Goal: Transaction & Acquisition: Book appointment/travel/reservation

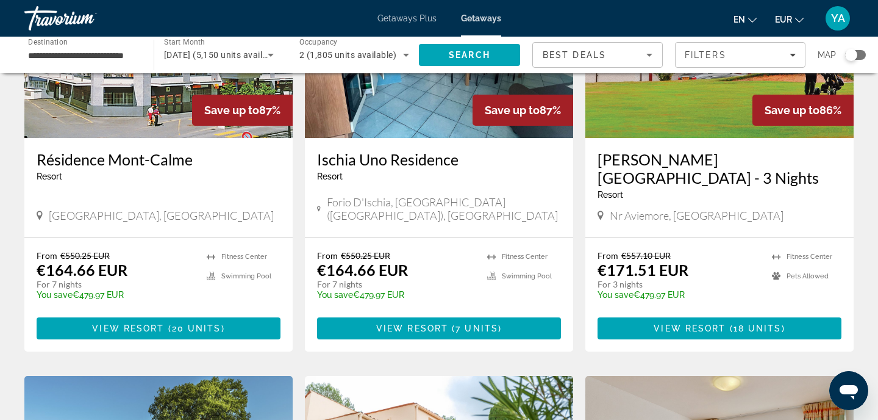
scroll to position [1033, 0]
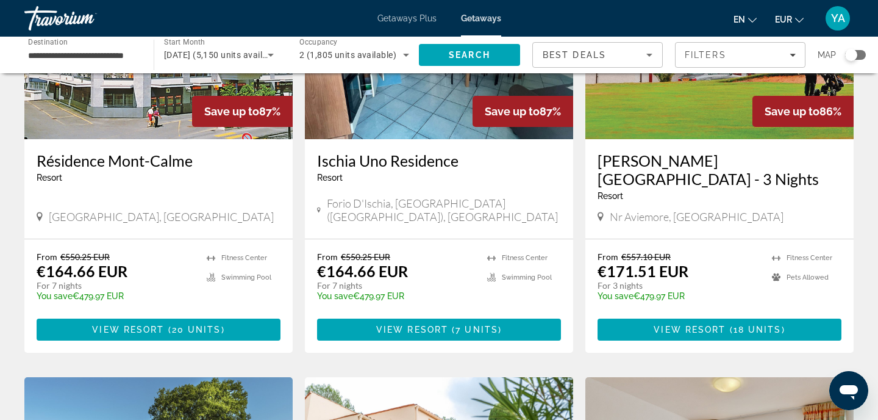
click at [860, 55] on div "Search widget" at bounding box center [855, 55] width 21 height 10
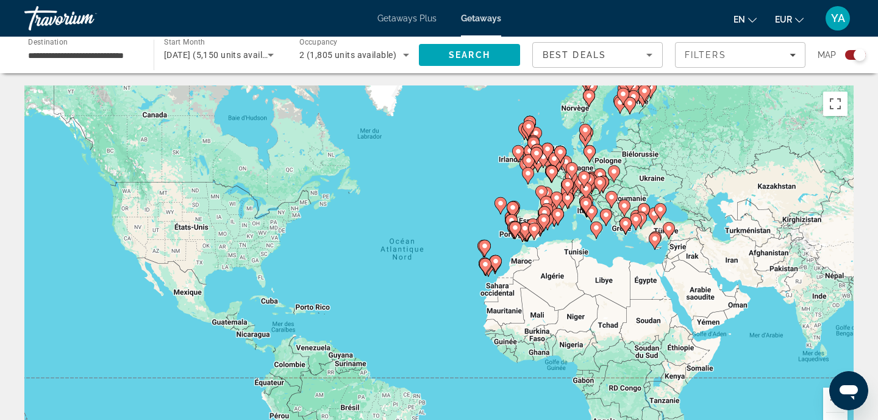
scroll to position [0, 0]
click at [824, 405] on button "Zoom avant" at bounding box center [835, 399] width 24 height 24
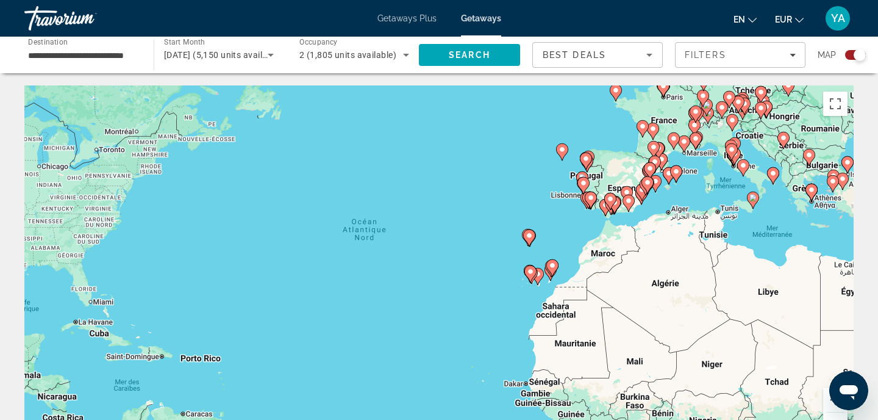
click at [824, 405] on button "Zoom avant" at bounding box center [835, 399] width 24 height 24
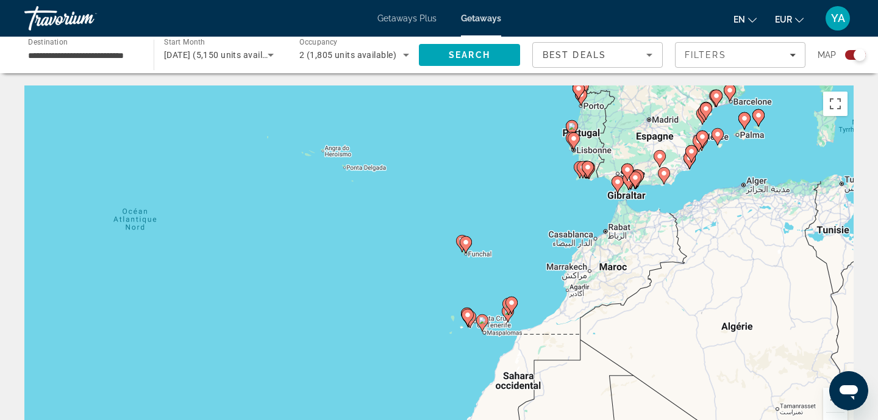
drag, startPoint x: 715, startPoint y: 232, endPoint x: 548, endPoint y: 268, distance: 170.8
click at [548, 268] on div "Pour activer le glissement avec le clavier, appuyez sur Alt+Entrée. Une fois ce…" at bounding box center [438, 268] width 829 height 366
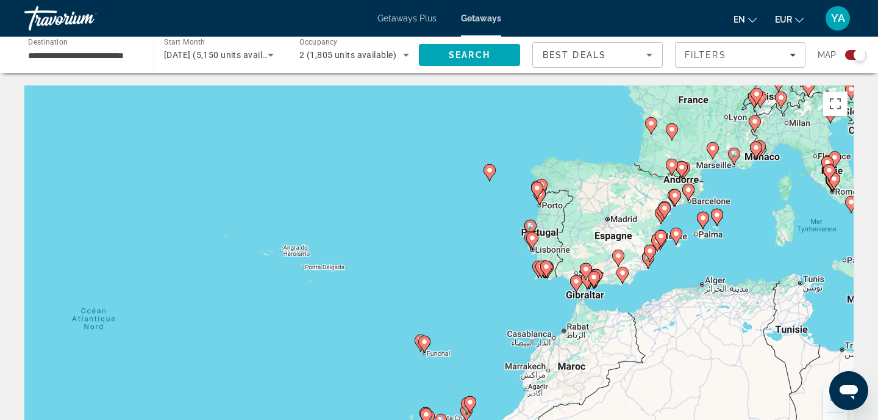
drag, startPoint x: 565, startPoint y: 174, endPoint x: 546, endPoint y: 297, distance: 123.9
click at [546, 297] on div "Pour naviguer, appuyez sur les touches fléchées. Pour activer le glissement ave…" at bounding box center [438, 268] width 829 height 366
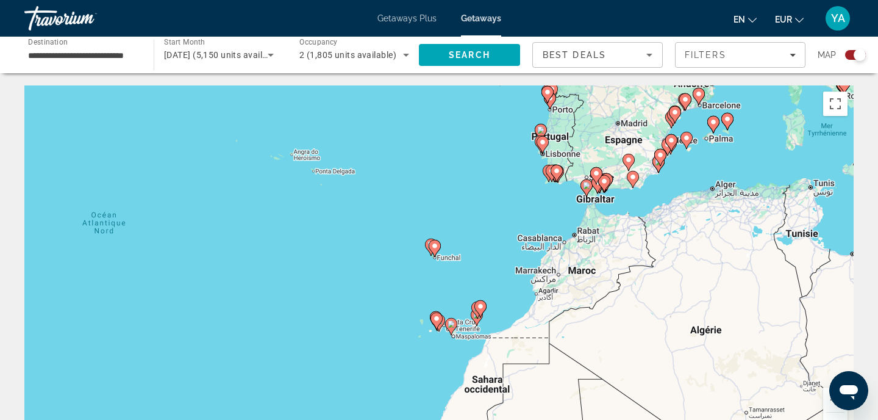
drag, startPoint x: 546, startPoint y: 297, endPoint x: 556, endPoint y: 199, distance: 98.0
click at [556, 199] on div "Pour activer le glissement avec le clavier, appuyez sur Alt+Entrée. Une fois ce…" at bounding box center [438, 268] width 829 height 366
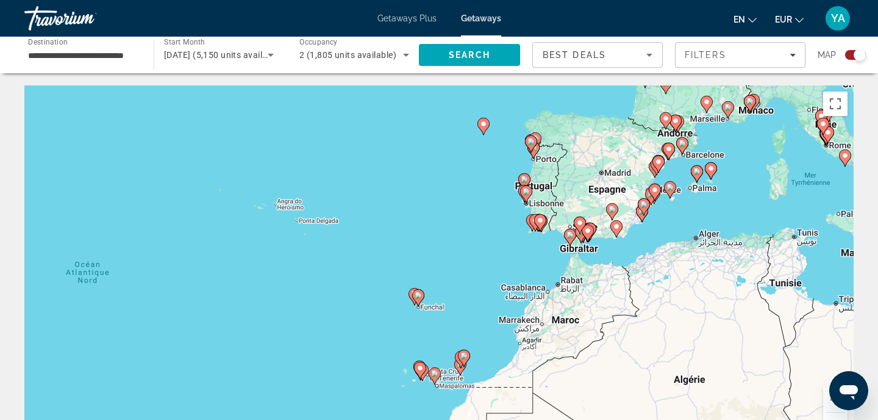
drag, startPoint x: 476, startPoint y: 234, endPoint x: 457, endPoint y: 290, distance: 58.6
click at [457, 290] on div "Pour activer le glissement avec le clavier, appuyez sur Alt+Entrée. Une fois ce…" at bounding box center [438, 268] width 829 height 366
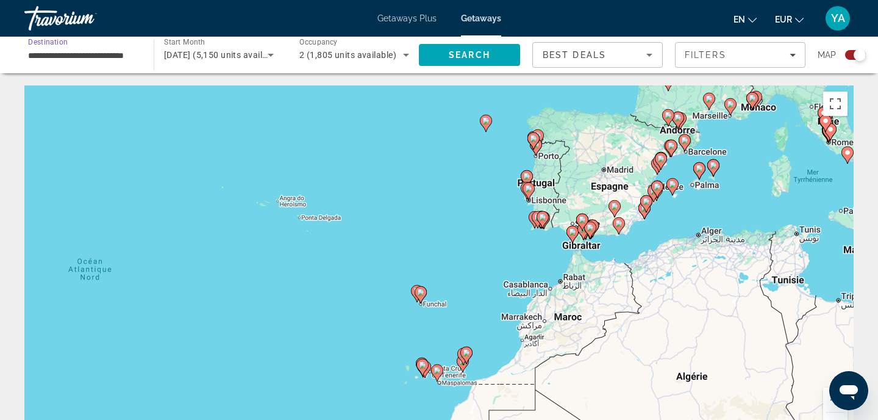
click at [116, 52] on input "**********" at bounding box center [83, 55] width 110 height 15
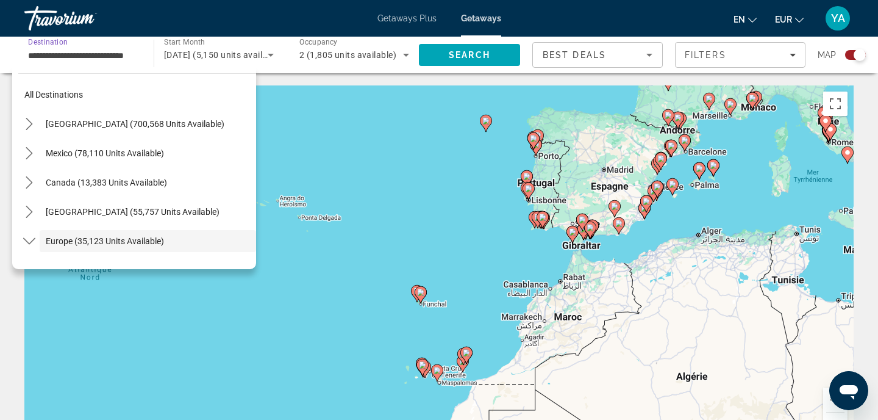
scroll to position [73, 0]
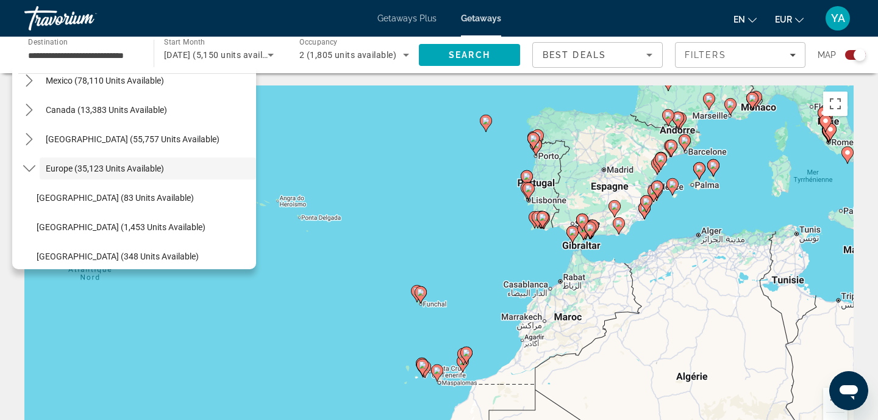
click at [420, 290] on image "Main content" at bounding box center [420, 291] width 7 height 7
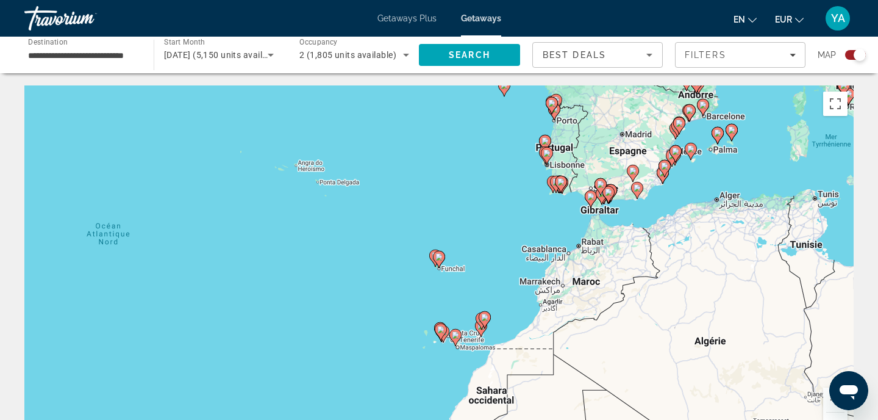
click at [443, 263] on gmp-advanced-marker "Main content" at bounding box center [439, 259] width 12 height 18
type input "**********"
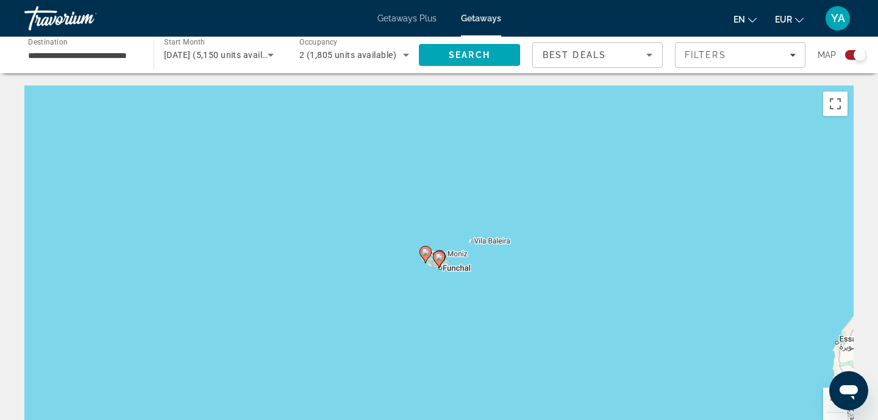
click at [438, 260] on icon "Main content" at bounding box center [439, 259] width 11 height 16
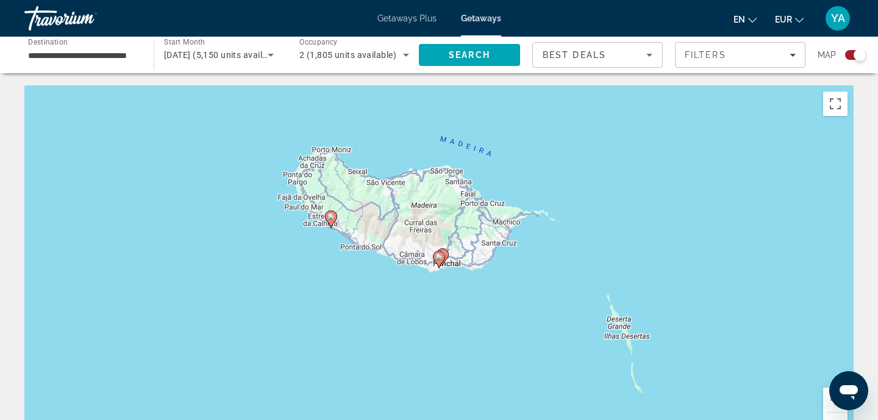
click at [438, 260] on icon "Main content" at bounding box center [439, 259] width 11 height 16
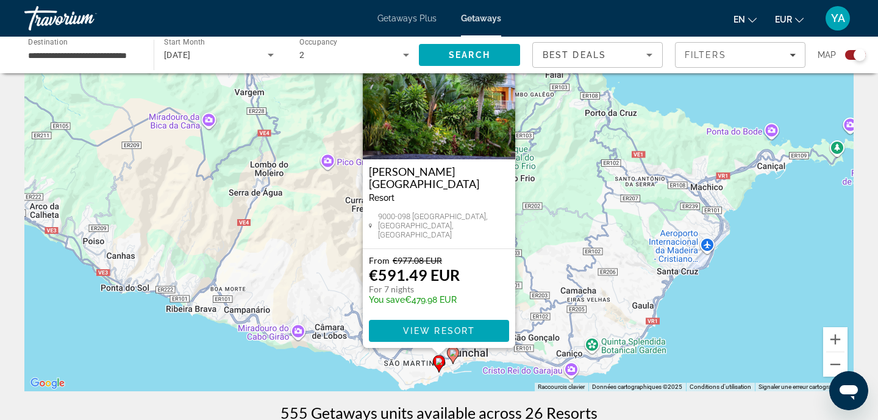
scroll to position [68, 0]
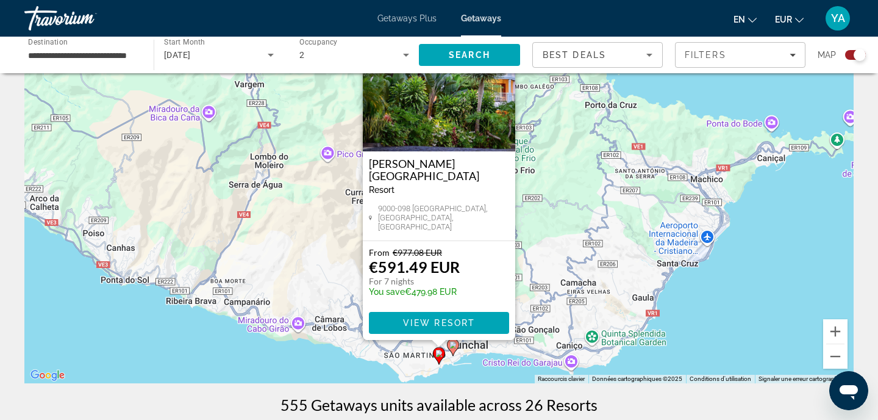
click at [455, 349] on icon "Main content" at bounding box center [453, 347] width 11 height 16
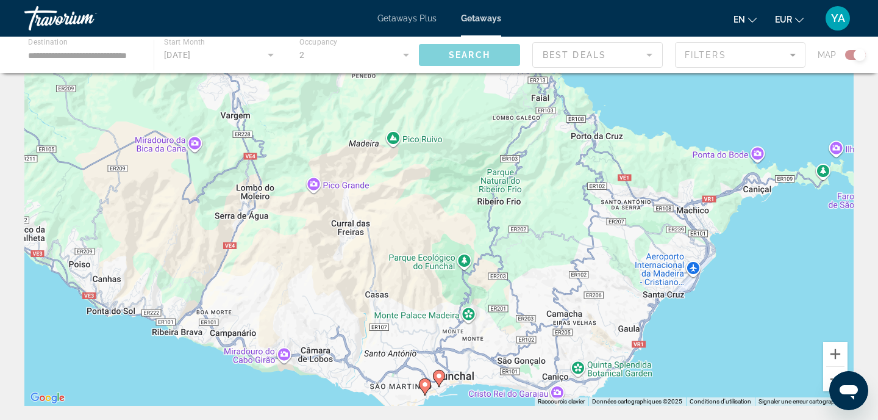
scroll to position [51, 0]
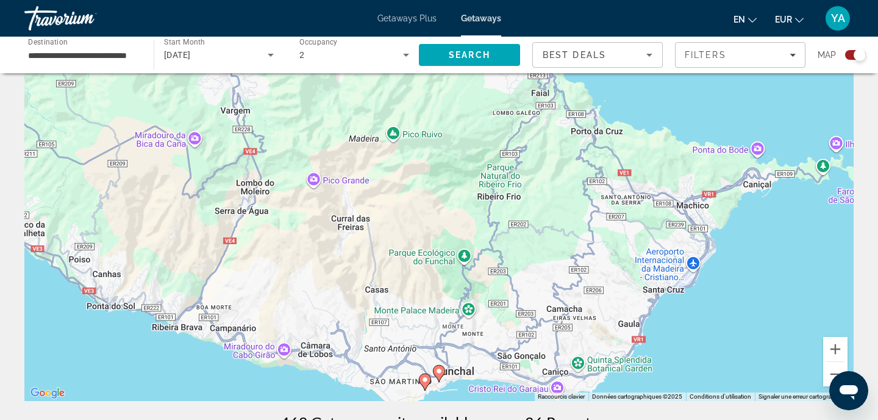
click at [438, 373] on image "Main content" at bounding box center [438, 370] width 7 height 7
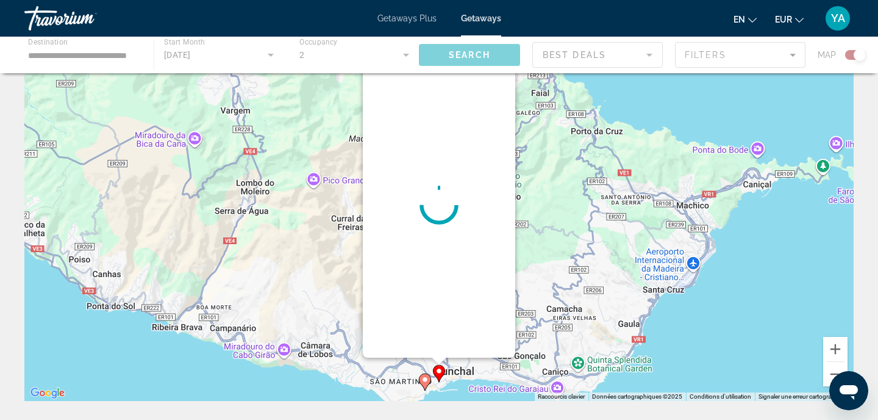
scroll to position [0, 0]
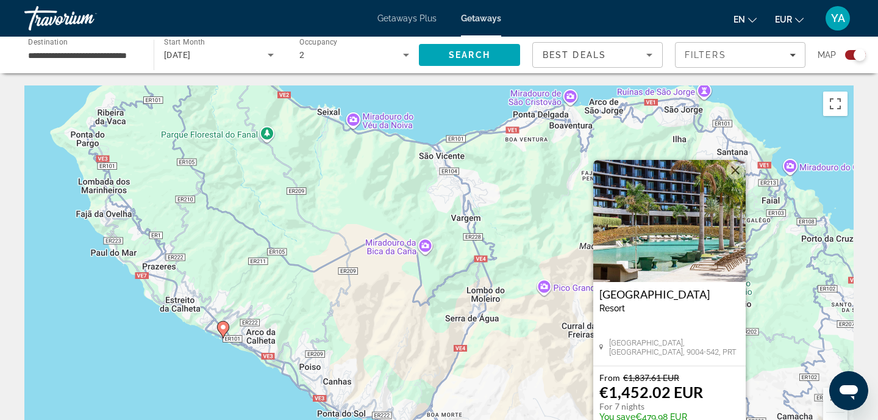
drag, startPoint x: 220, startPoint y: 247, endPoint x: 461, endPoint y: 301, distance: 247.5
click at [461, 301] on div "Pour activer le glissement avec le clavier, appuyez sur Alt+Entrée. Une fois ce…" at bounding box center [438, 268] width 829 height 366
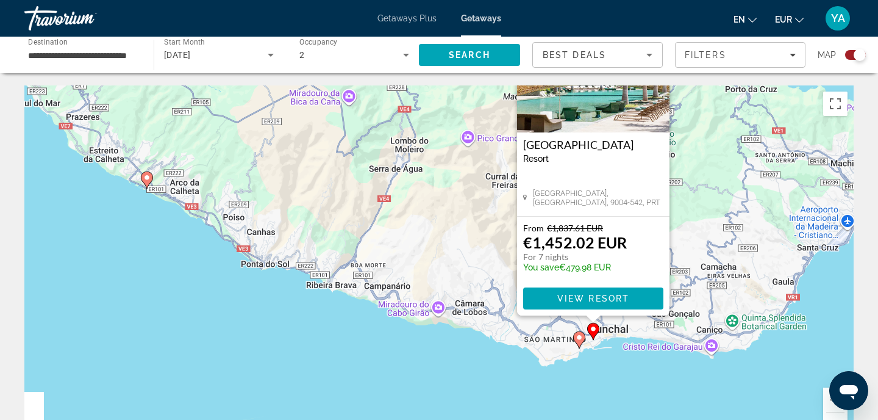
drag, startPoint x: 383, startPoint y: 304, endPoint x: 274, endPoint y: 92, distance: 237.8
click at [274, 92] on div "Pour activer le glissement avec le clavier, appuyez sur Alt+Entrée. Une fois ce…" at bounding box center [438, 268] width 829 height 366
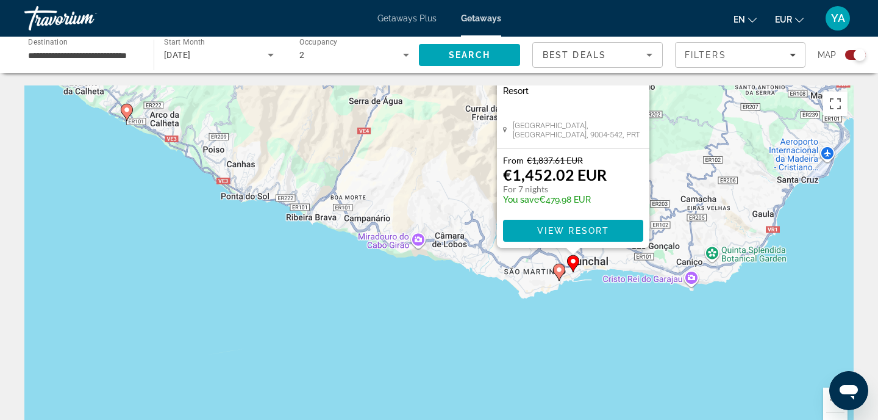
click at [561, 278] on gmp-advanced-marker "Main content" at bounding box center [559, 272] width 12 height 18
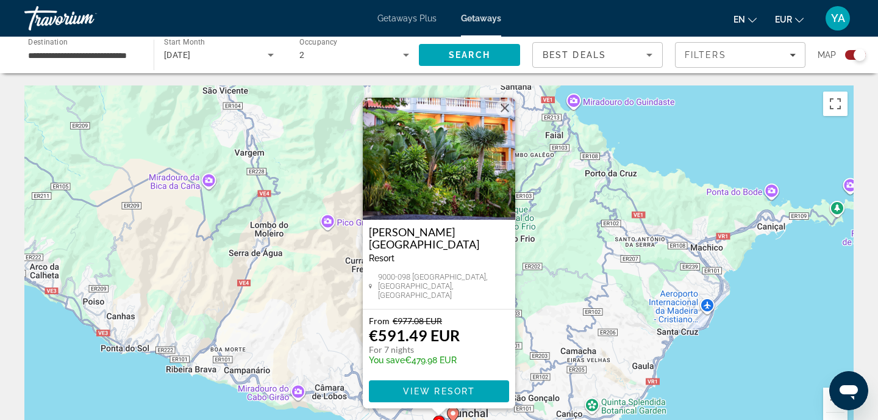
click at [446, 177] on img "Main content" at bounding box center [439, 159] width 152 height 122
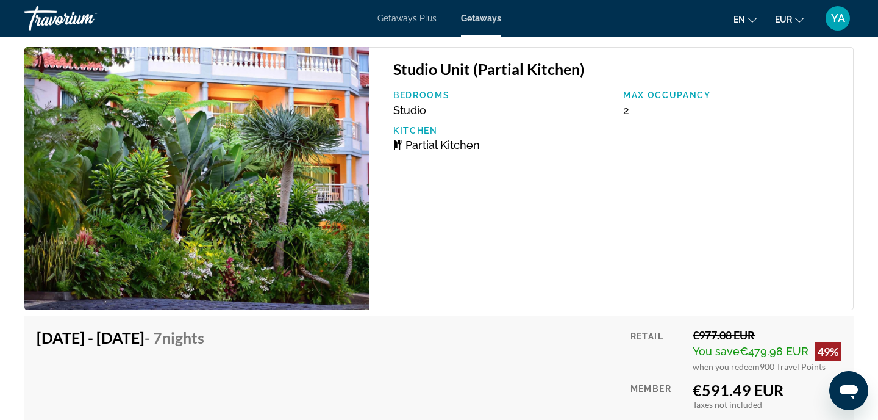
scroll to position [2452, 0]
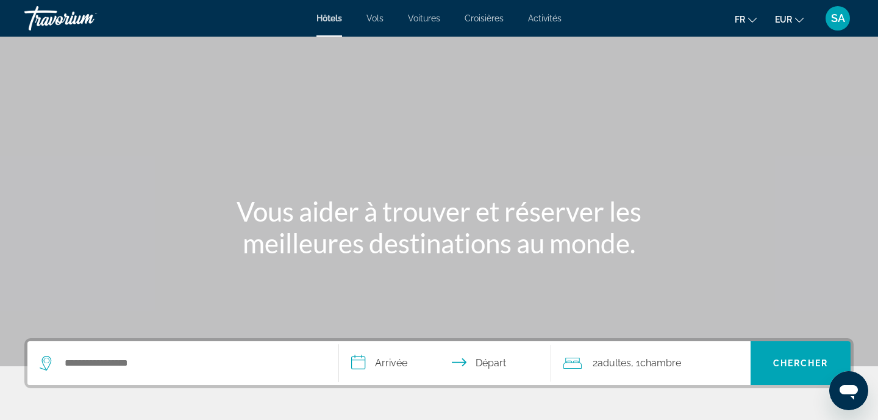
click at [174, 372] on div "Search widget" at bounding box center [183, 363] width 287 height 44
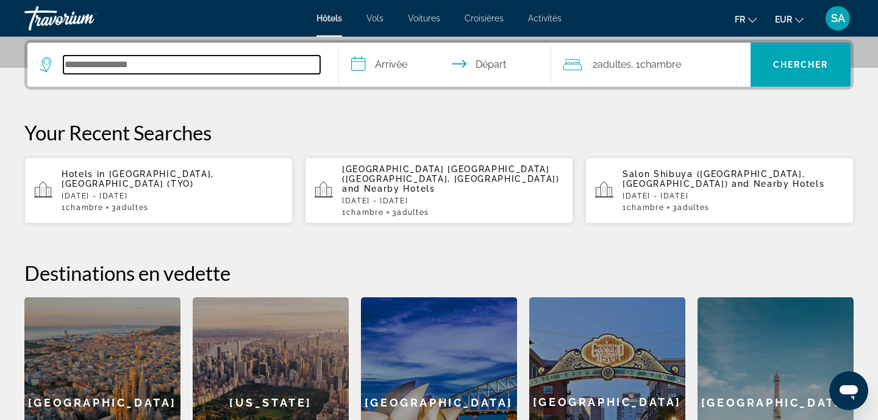
click at [261, 68] on input "Search hotel destination" at bounding box center [191, 64] width 257 height 18
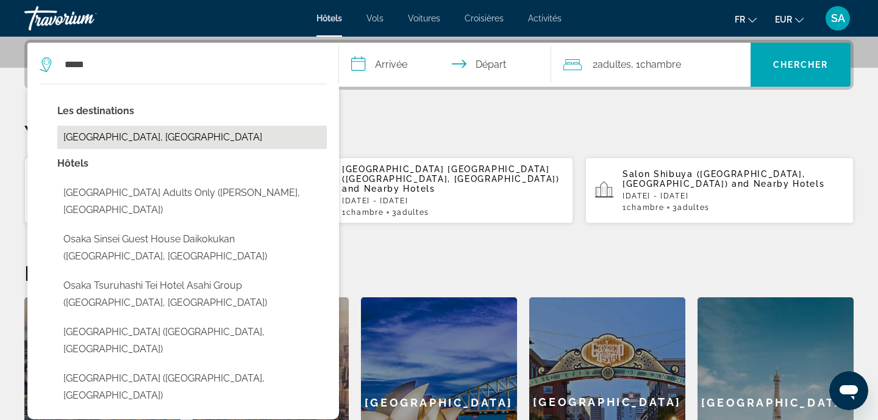
click at [139, 135] on button "[GEOGRAPHIC_DATA], [GEOGRAPHIC_DATA]" at bounding box center [192, 137] width 270 height 23
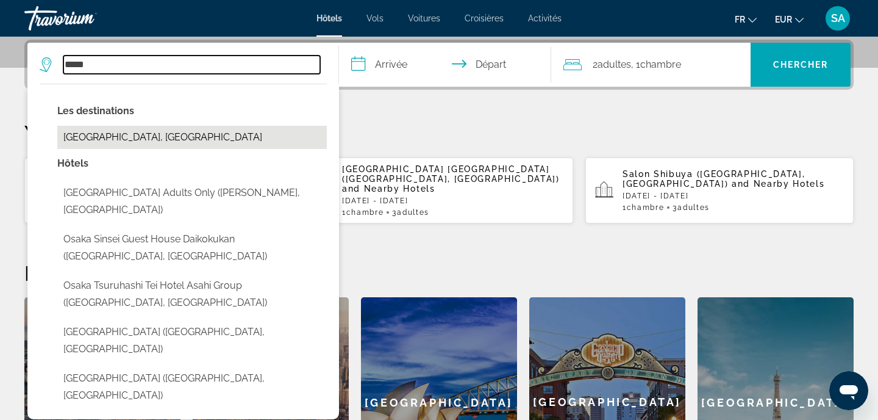
type input "**********"
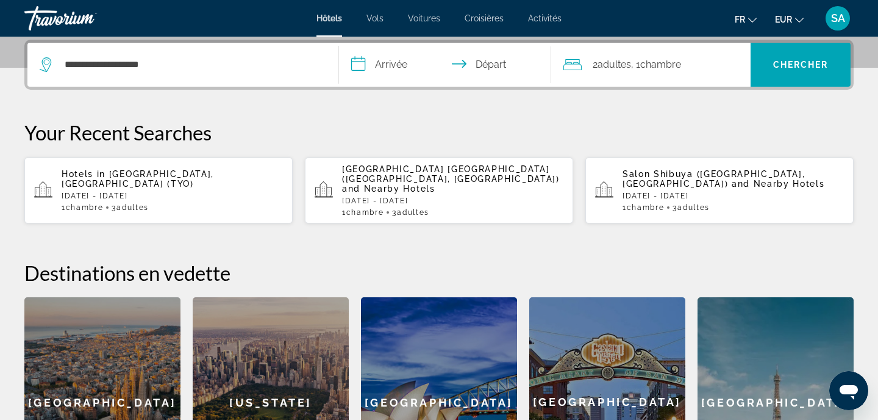
click at [403, 60] on input "**********" at bounding box center [447, 67] width 217 height 48
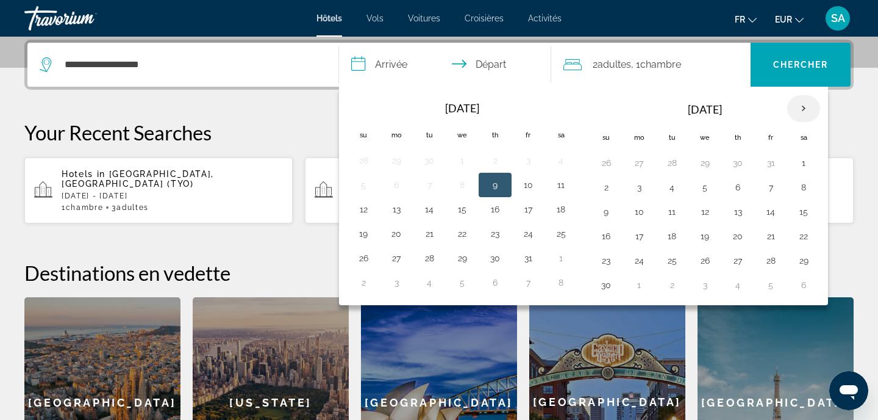
click at [806, 113] on th "Next month" at bounding box center [803, 108] width 33 height 27
click at [460, 212] on button "12" at bounding box center [462, 211] width 20 height 17
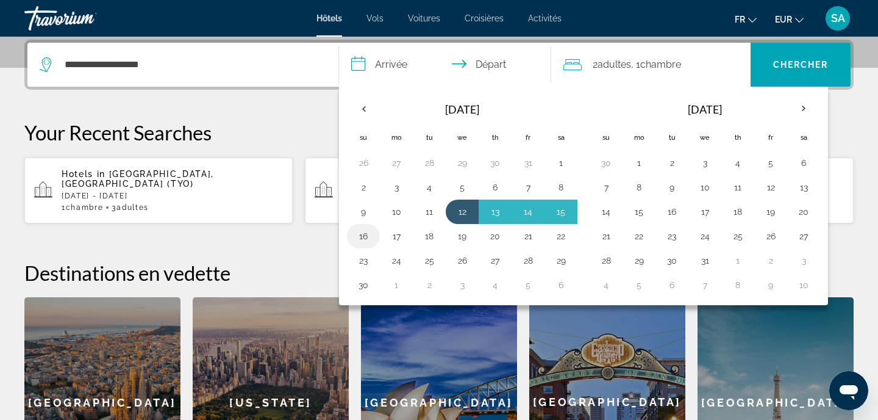
click at [373, 238] on button "16" at bounding box center [364, 235] width 20 height 17
type input "**********"
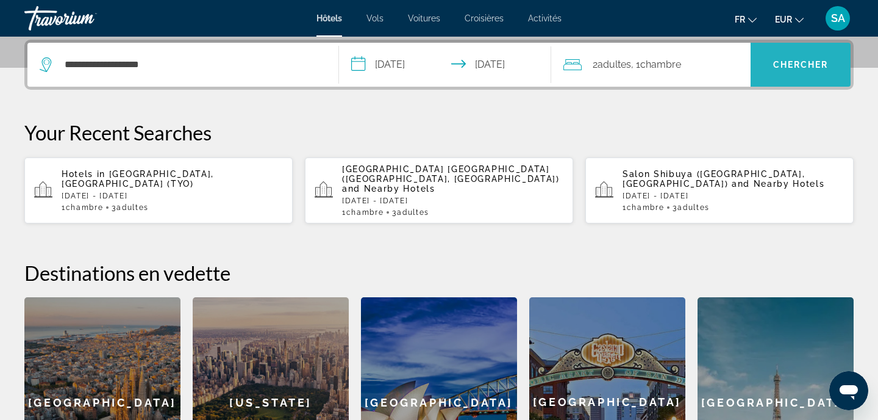
click at [792, 74] on span "Search" at bounding box center [801, 64] width 100 height 29
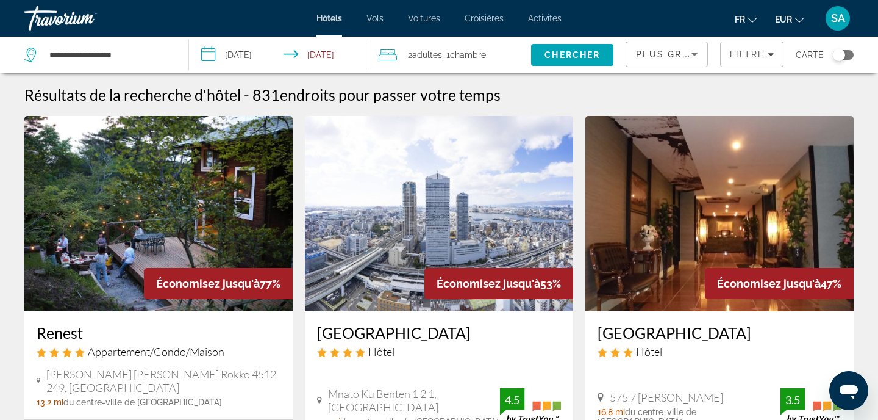
click at [253, 56] on input "**********" at bounding box center [280, 57] width 182 height 40
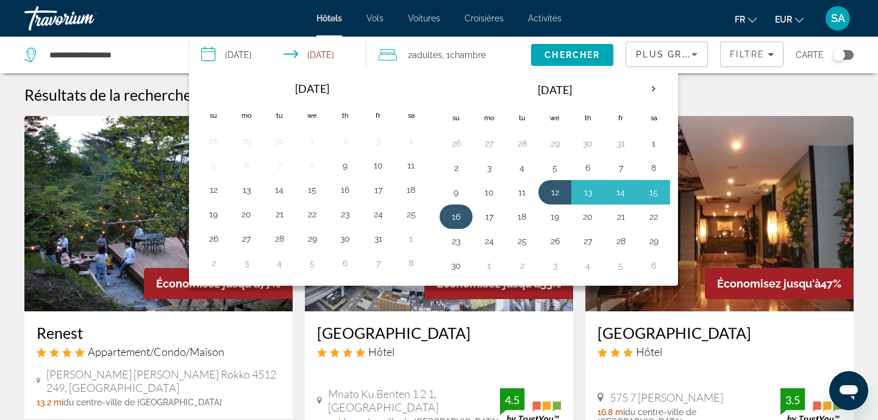
click at [456, 220] on button "16" at bounding box center [456, 216] width 20 height 17
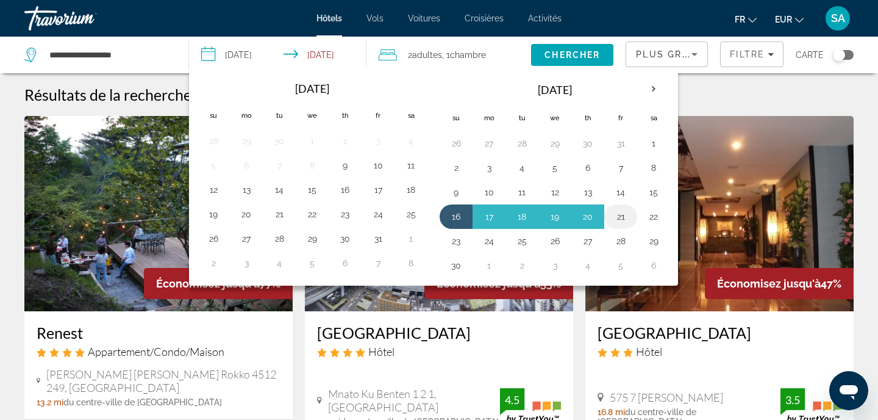
click at [623, 216] on button "21" at bounding box center [621, 216] width 20 height 17
type input "**********"
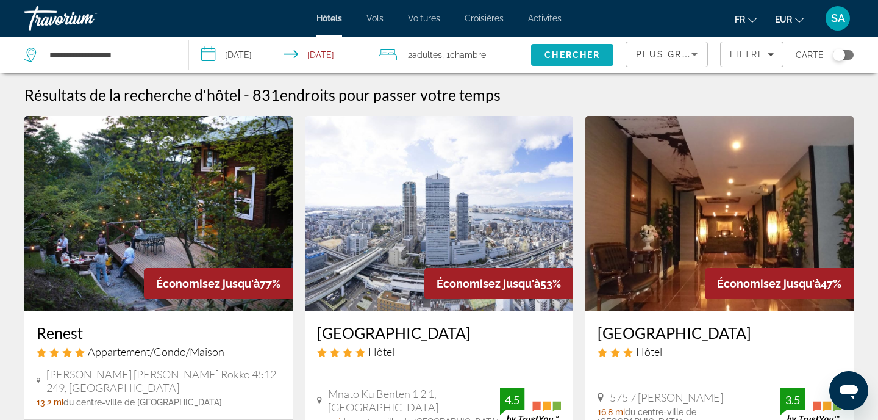
click at [561, 57] on span "Chercher" at bounding box center [572, 55] width 55 height 10
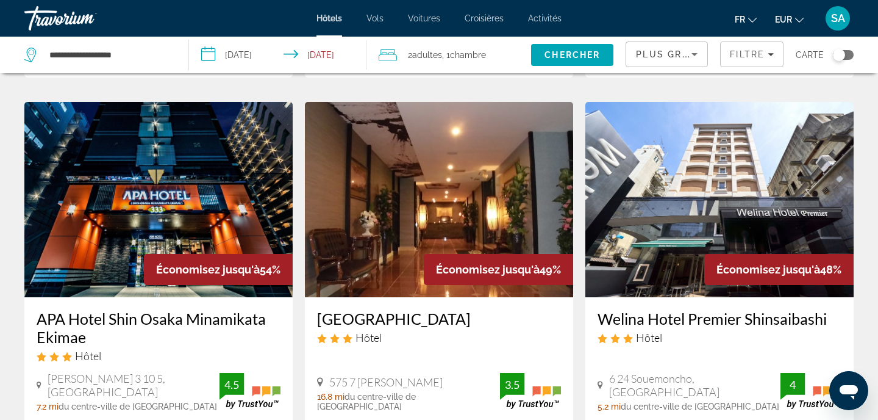
scroll to position [477, 0]
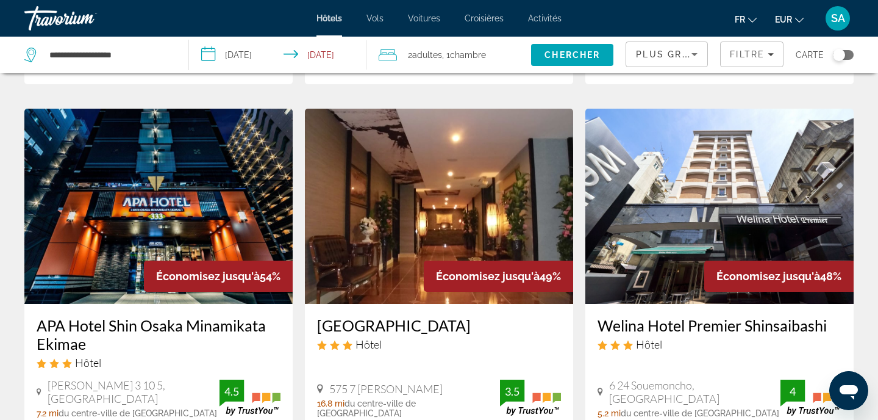
click at [436, 54] on span "Adultes" at bounding box center [427, 55] width 30 height 10
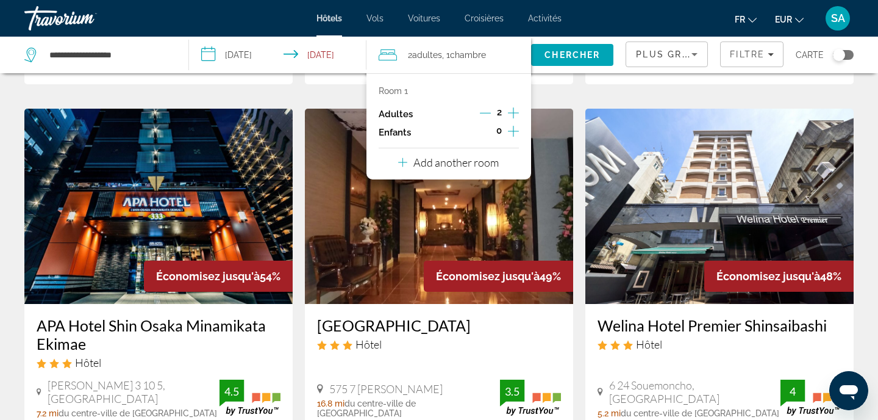
click at [516, 108] on icon "Increment adults" at bounding box center [513, 112] width 11 height 15
click at [565, 54] on span "Chercher" at bounding box center [572, 55] width 55 height 10
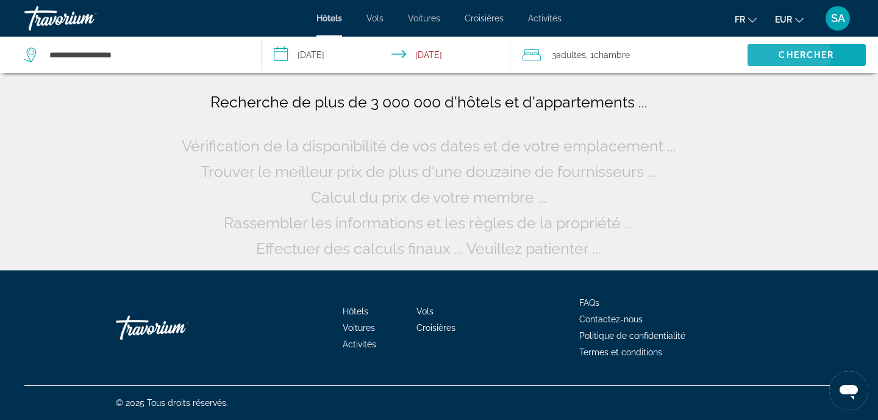
scroll to position [0, 0]
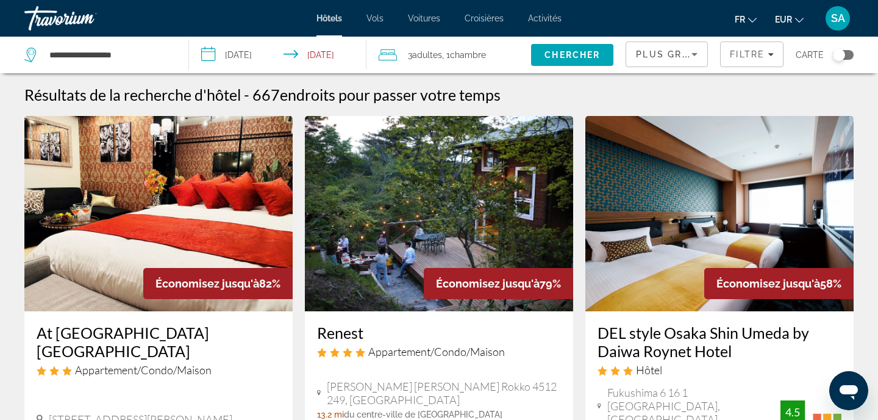
scroll to position [60, 0]
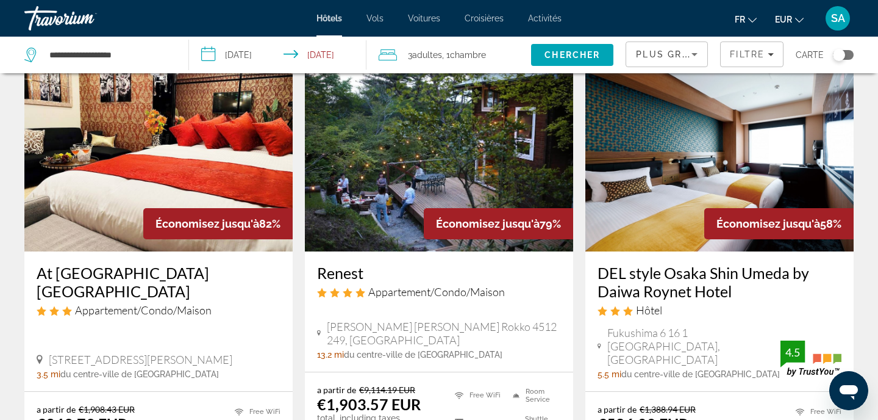
click at [191, 141] on img "Main content" at bounding box center [158, 153] width 268 height 195
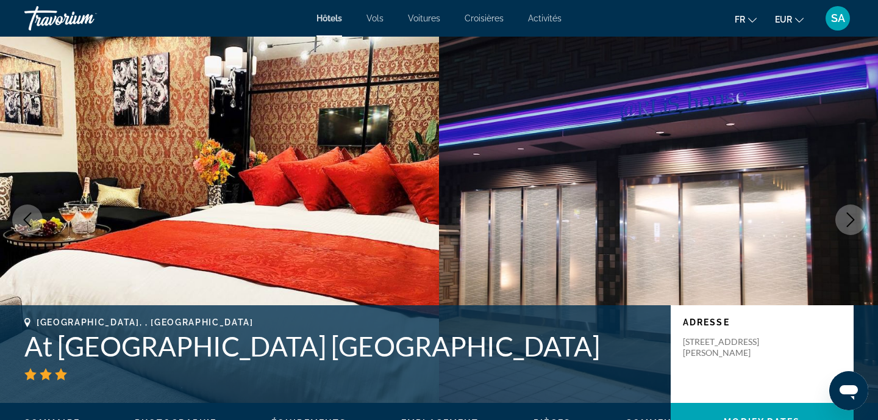
click at [837, 20] on span "SA" at bounding box center [838, 18] width 14 height 12
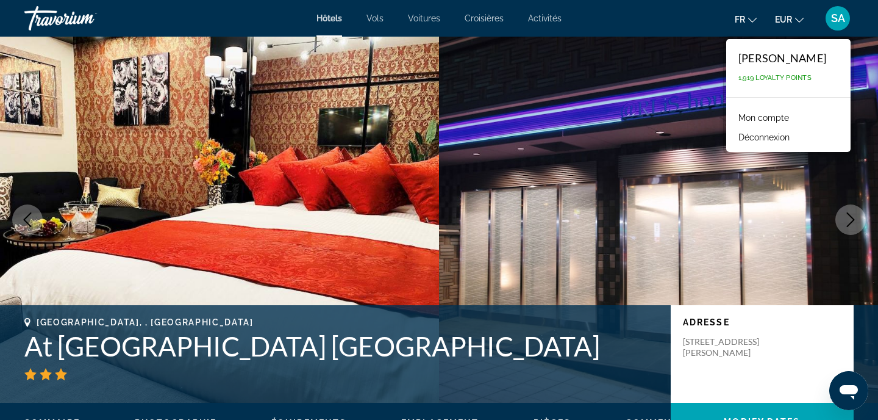
click at [682, 74] on img "Main content" at bounding box center [658, 220] width 439 height 366
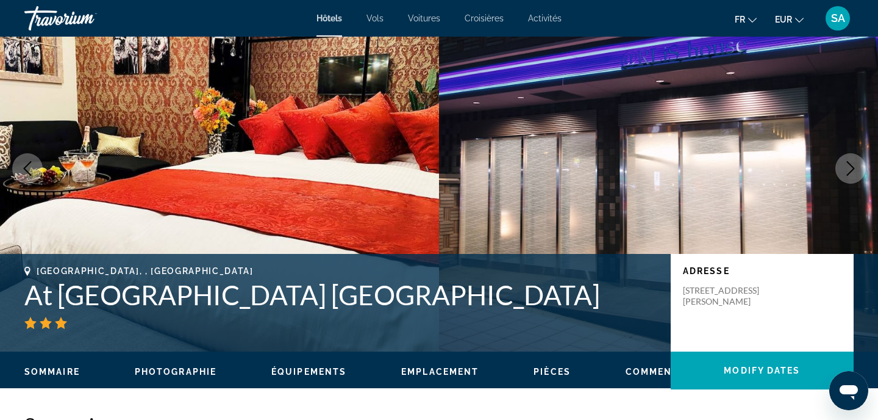
scroll to position [53, 0]
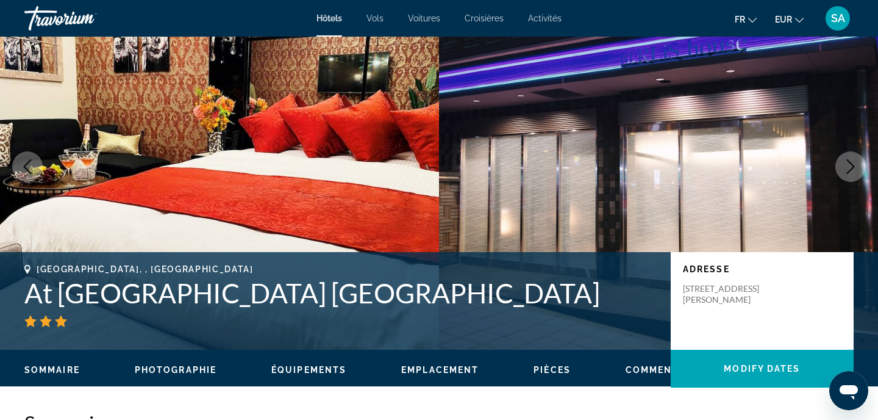
click at [115, 294] on h1 "At [GEOGRAPHIC_DATA] [GEOGRAPHIC_DATA]" at bounding box center [341, 293] width 634 height 32
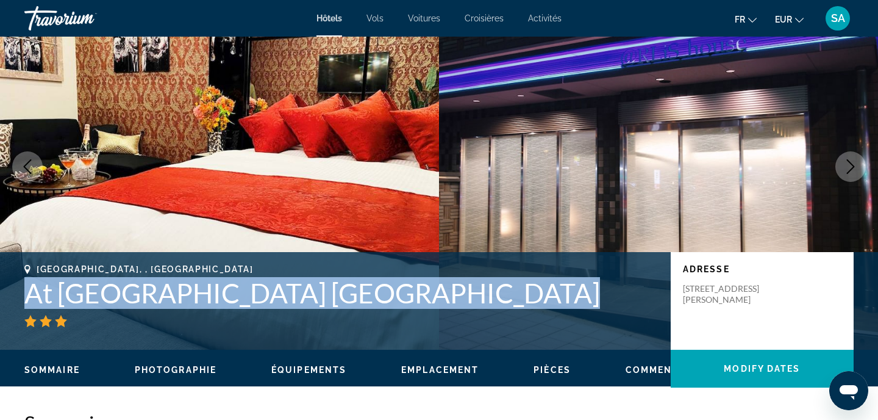
click at [115, 294] on h1 "At [GEOGRAPHIC_DATA] [GEOGRAPHIC_DATA]" at bounding box center [341, 293] width 634 height 32
copy h1 "At [GEOGRAPHIC_DATA] [GEOGRAPHIC_DATA]"
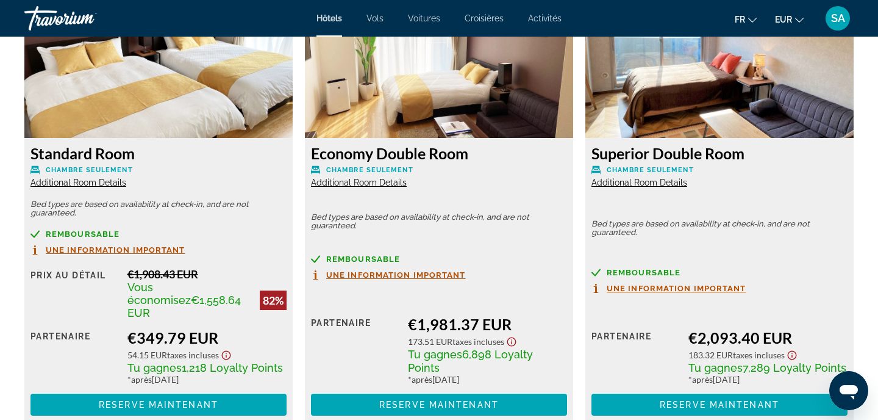
scroll to position [1726, 0]
